Goal: Task Accomplishment & Management: Use online tool/utility

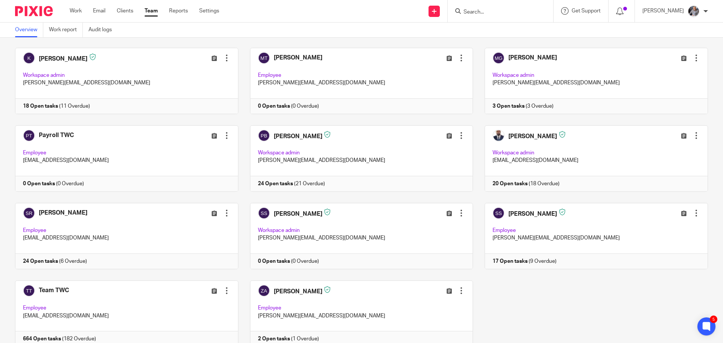
scroll to position [218, 0]
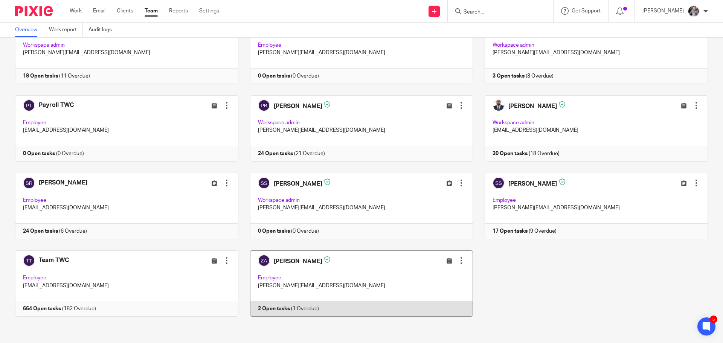
click at [275, 309] on link at bounding box center [355, 283] width 235 height 66
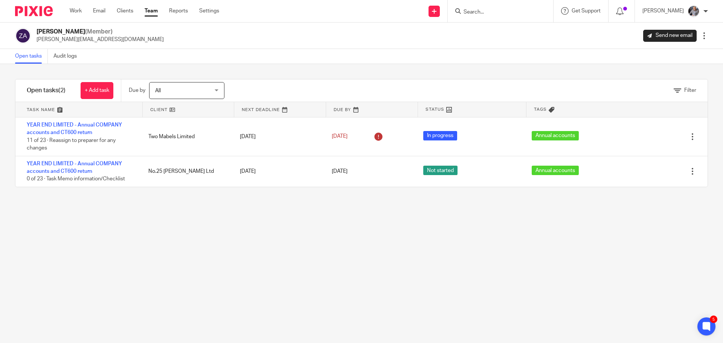
click at [510, 14] on input "Search" at bounding box center [496, 12] width 68 height 7
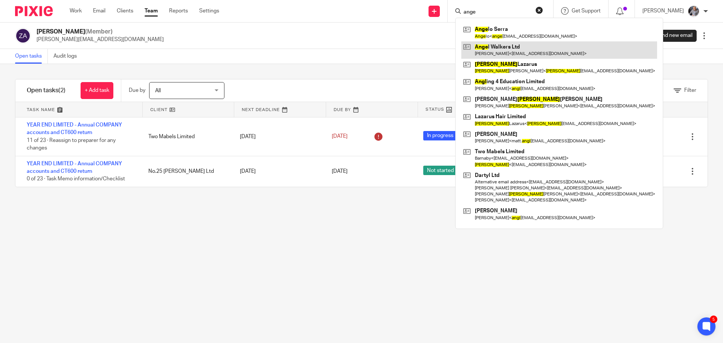
type input "ange"
click at [530, 53] on link at bounding box center [559, 49] width 196 height 17
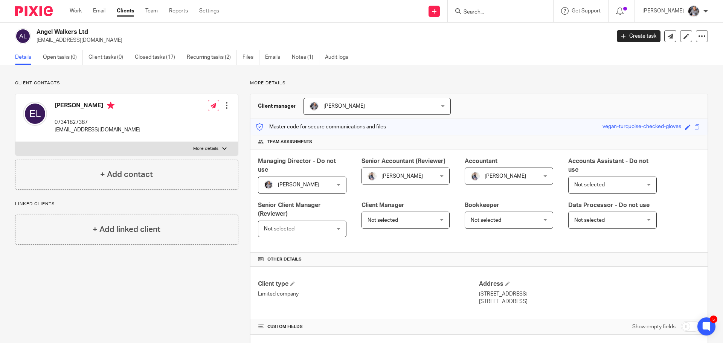
drag, startPoint x: 99, startPoint y: 33, endPoint x: 38, endPoint y: 32, distance: 61.0
click at [37, 33] on h2 "Angel Walkers Ltd" at bounding box center [264, 32] width 455 height 8
copy h2 "Angel Walkers Ltd"
